Goal: Task Accomplishment & Management: Manage account settings

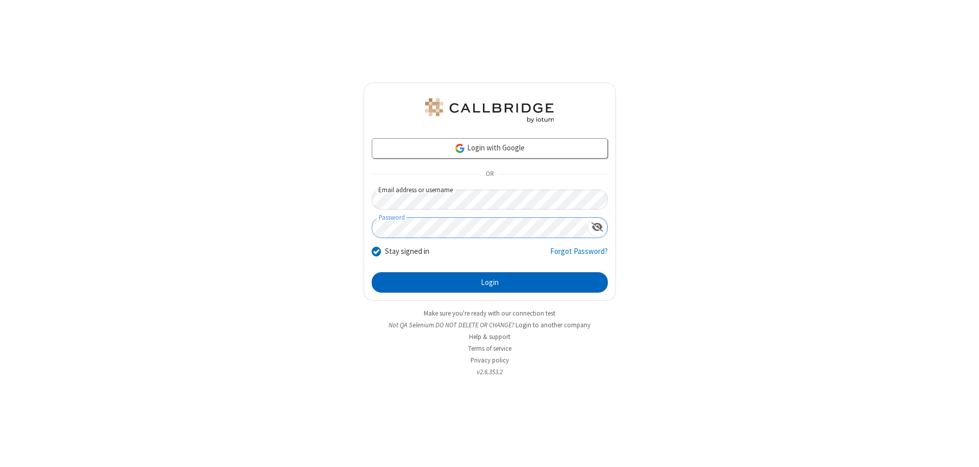
click at [489, 282] on button "Login" at bounding box center [490, 282] width 236 height 20
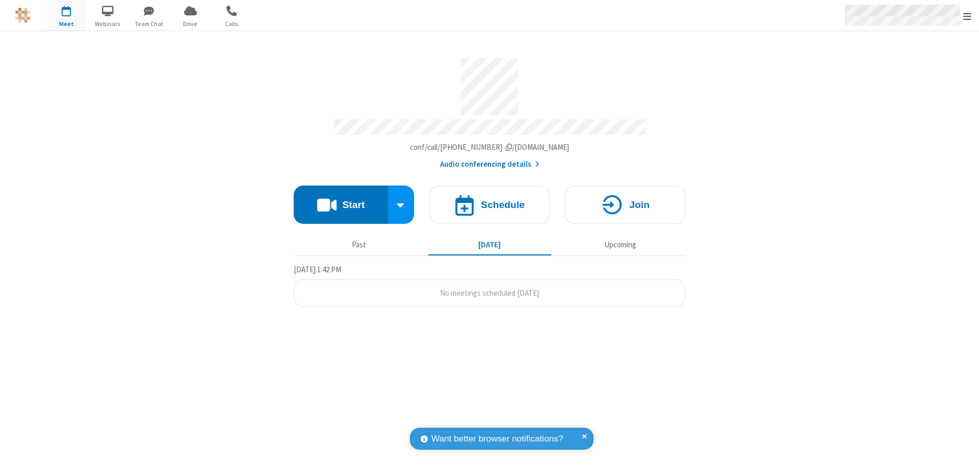
click at [967, 16] on span "Open menu" at bounding box center [967, 16] width 8 height 10
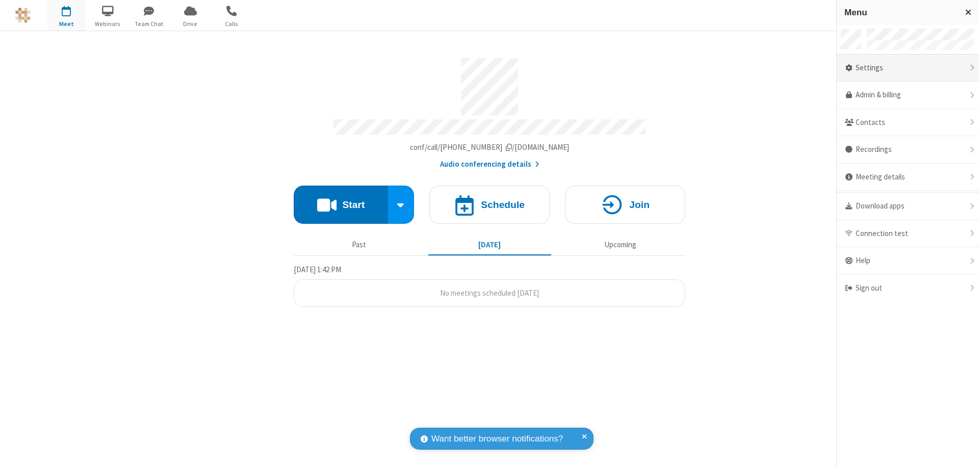
click at [908, 68] on div "Settings" at bounding box center [908, 69] width 142 height 28
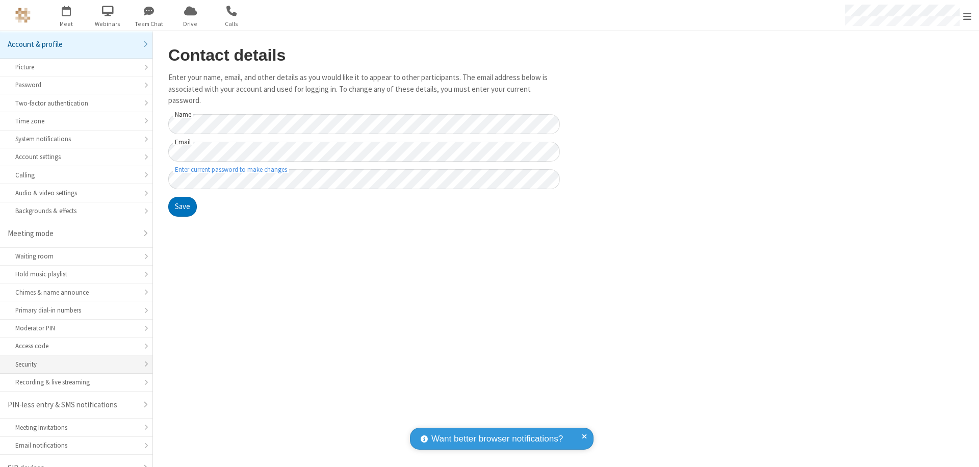
click at [72, 359] on div "Security" at bounding box center [76, 364] width 122 height 10
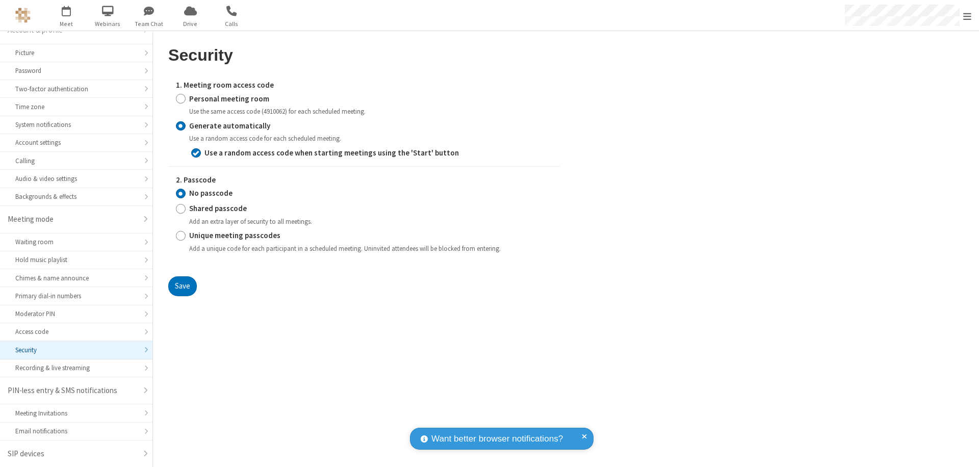
click at [180, 98] on input "Personal meeting room" at bounding box center [181, 98] width 10 height 11
radio input "true"
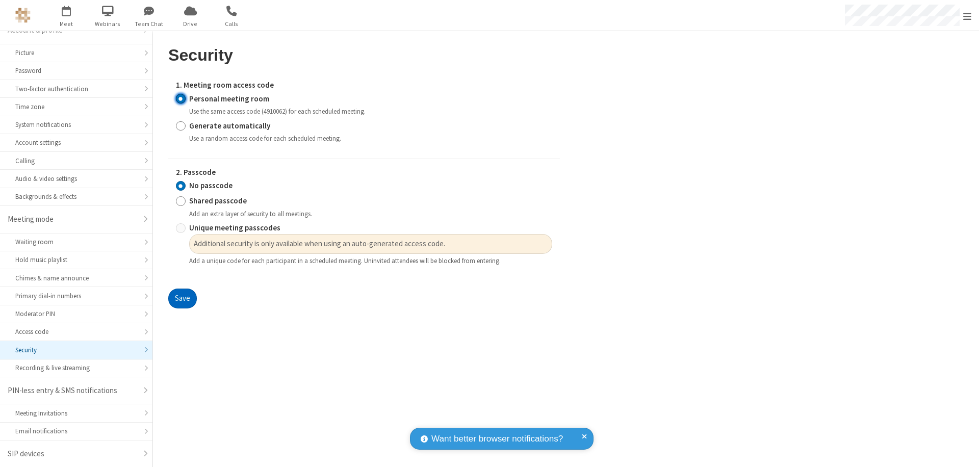
click at [182, 299] on button "Save" at bounding box center [182, 299] width 29 height 20
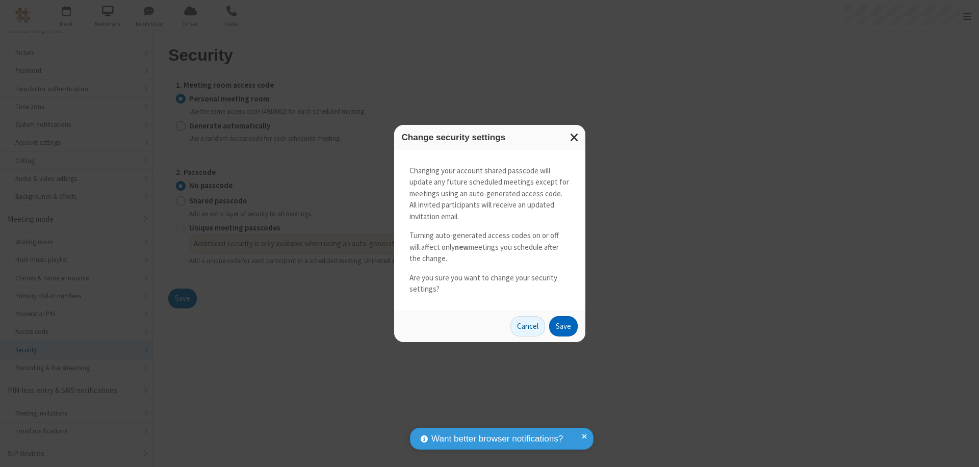
click at [563, 326] on button "Save" at bounding box center [563, 326] width 29 height 20
